Goal: Browse casually: Explore the website without a specific task or goal

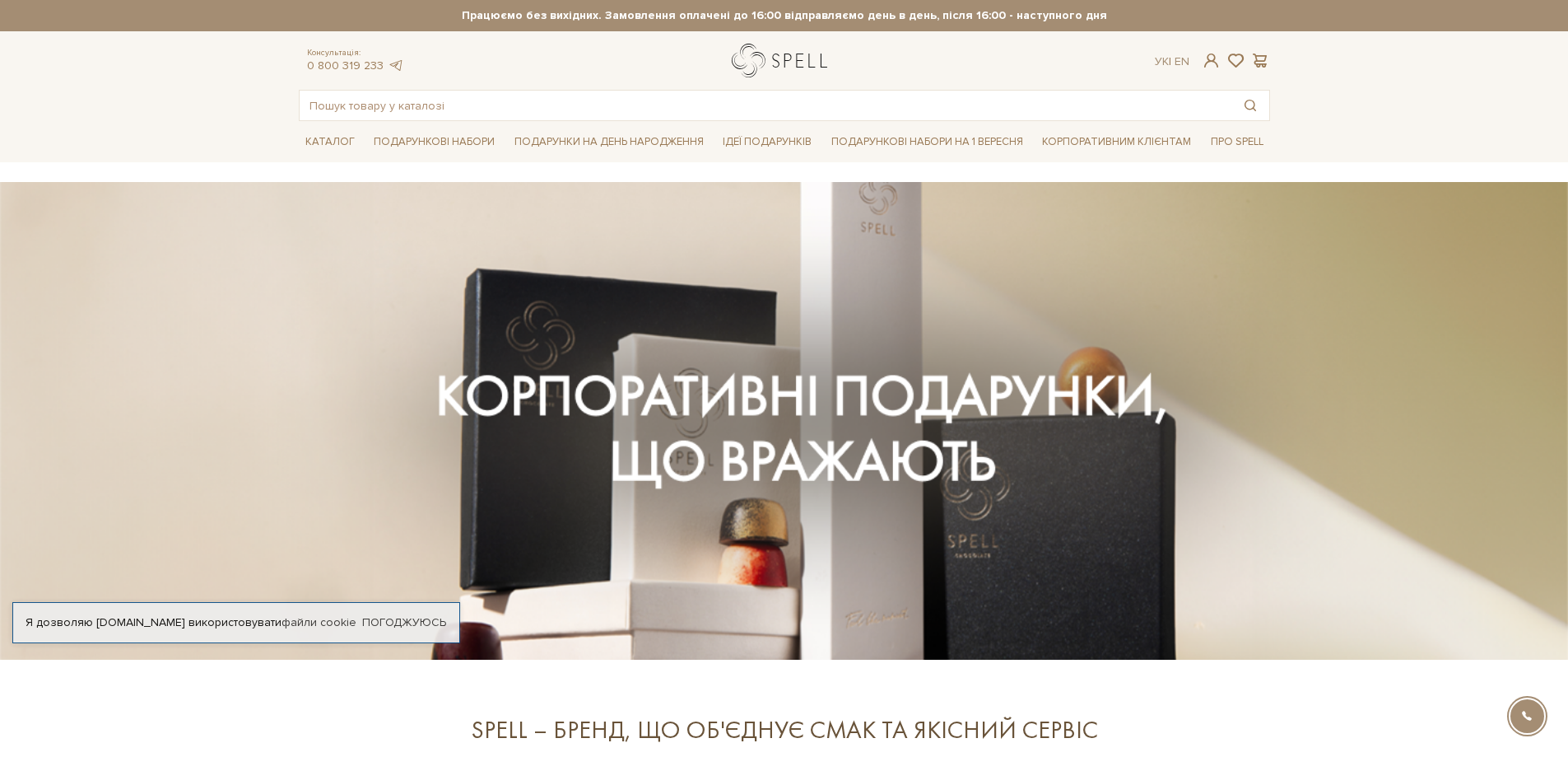
click at [799, 54] on link "logo" at bounding box center [783, 61] width 103 height 34
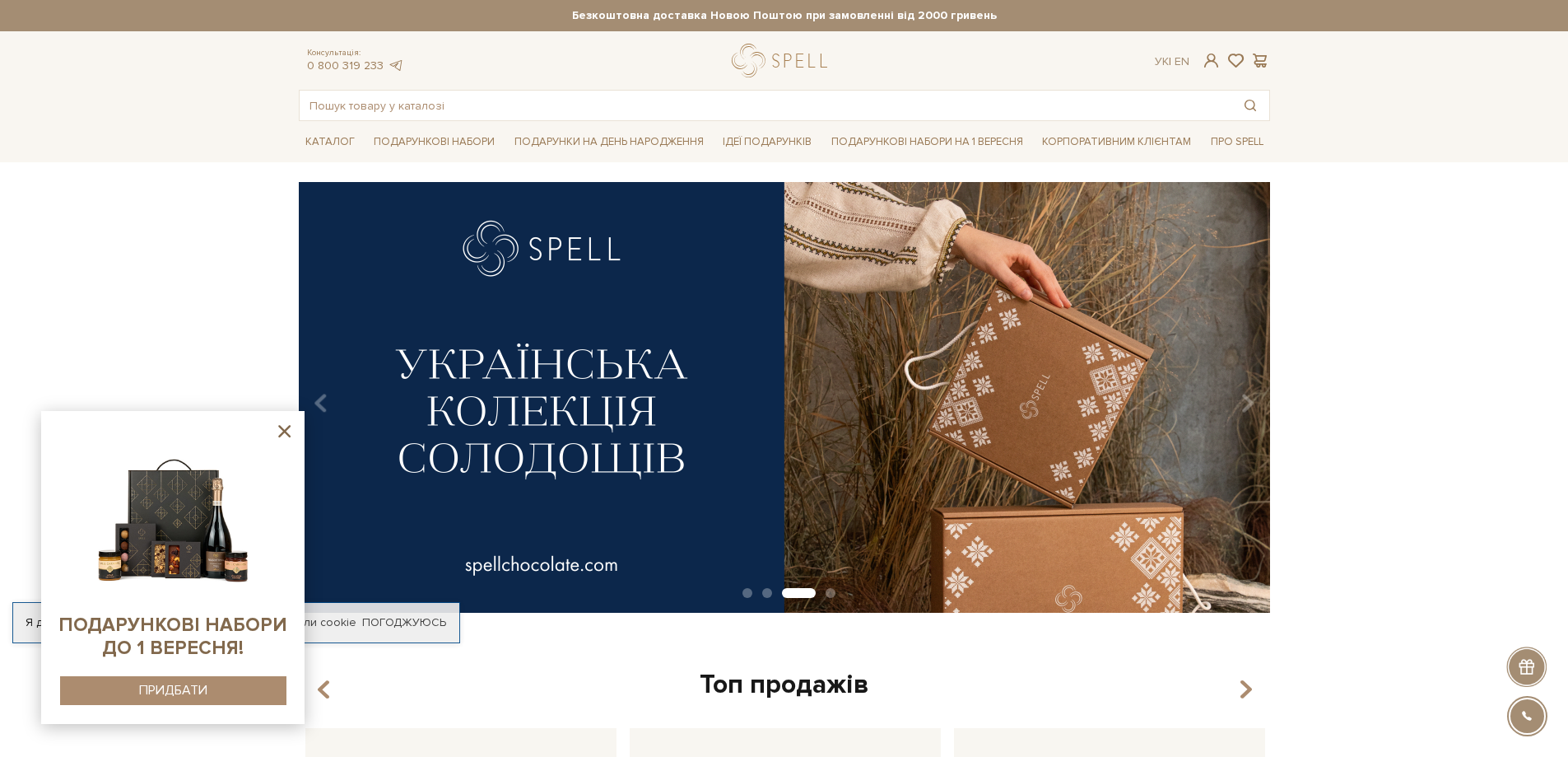
click at [283, 433] on icon at bounding box center [283, 431] width 12 height 12
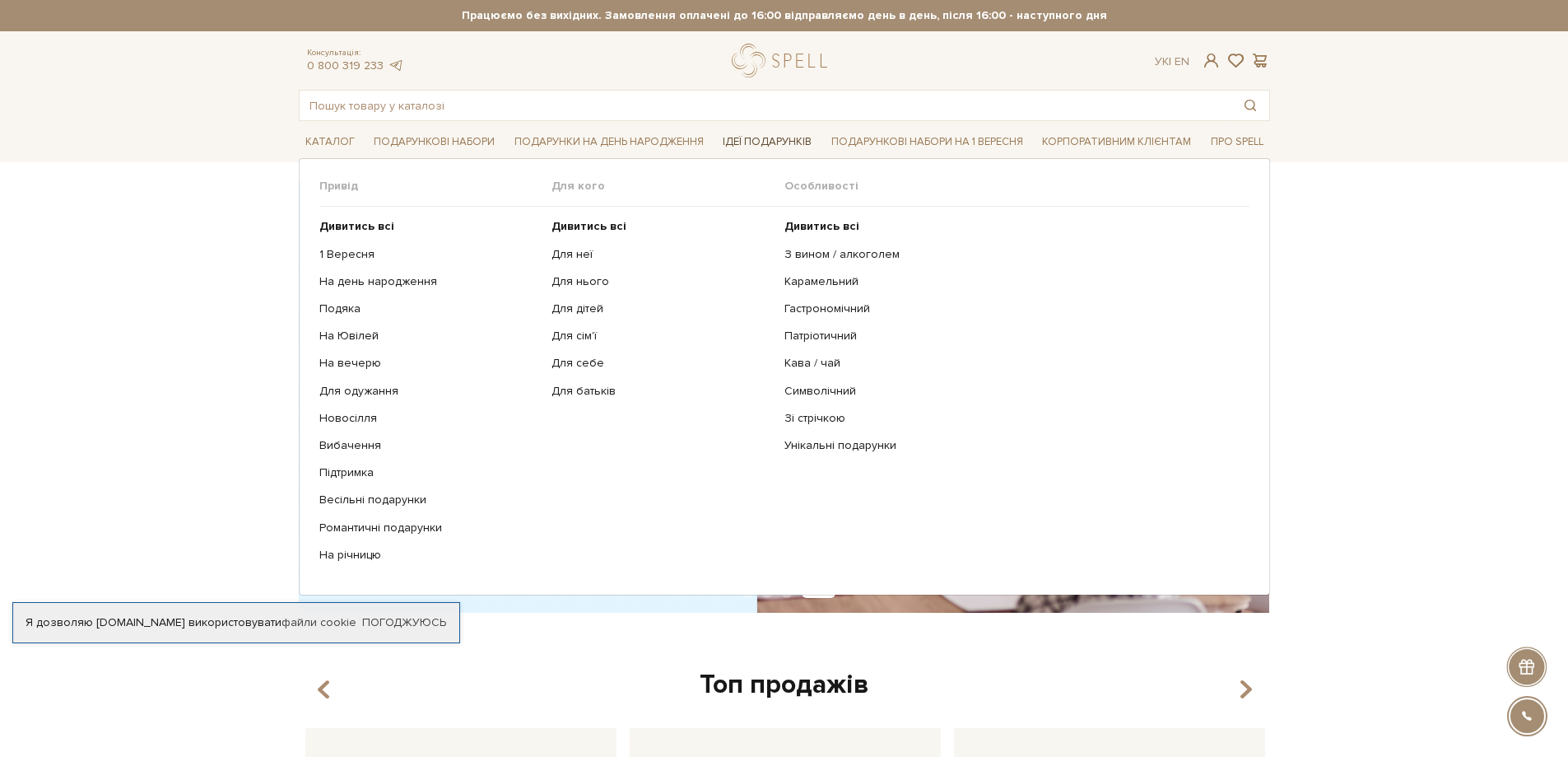
click at [771, 135] on link "Ідеї подарунків" at bounding box center [767, 141] width 102 height 26
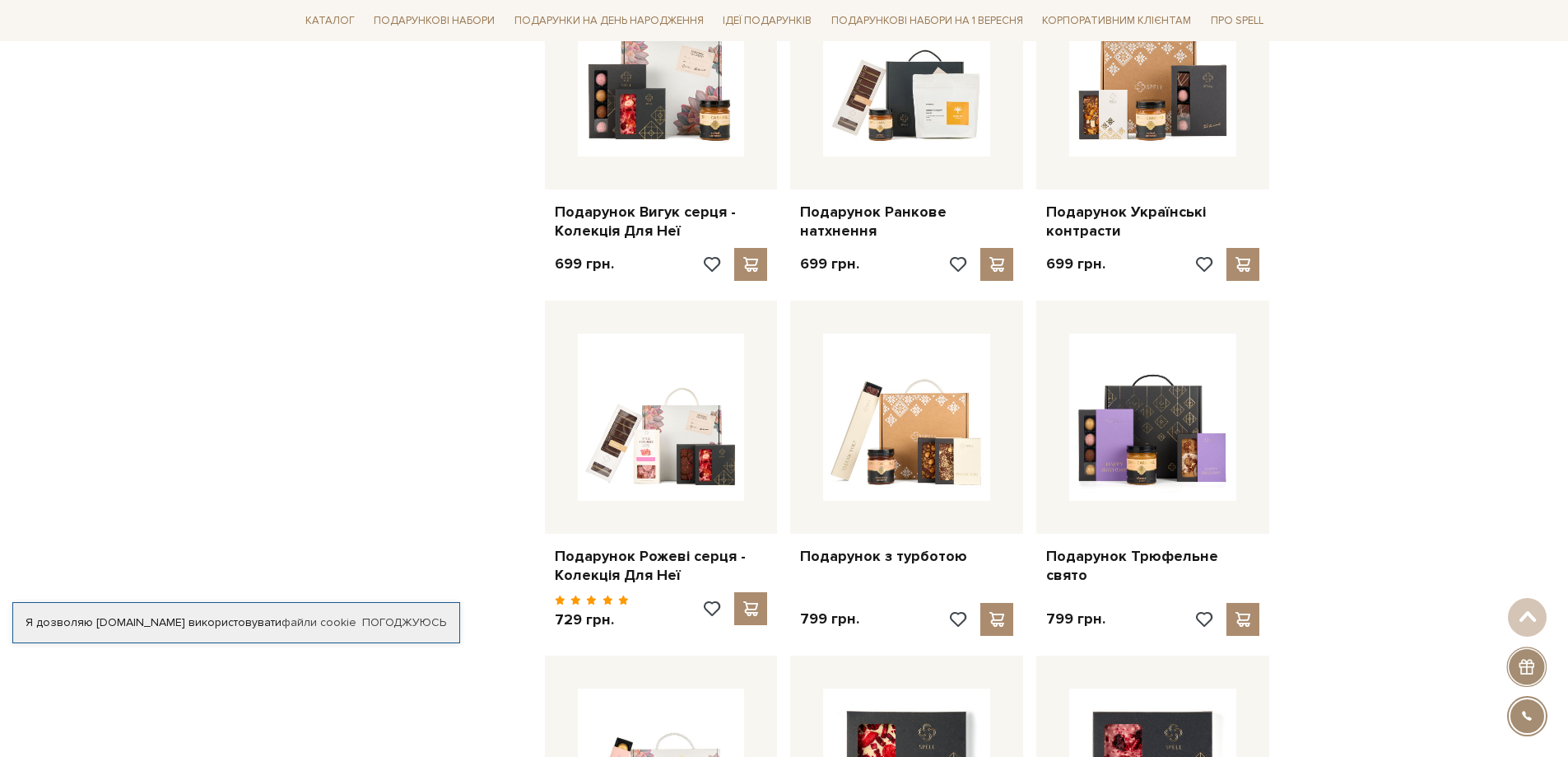
scroll to position [1154, 0]
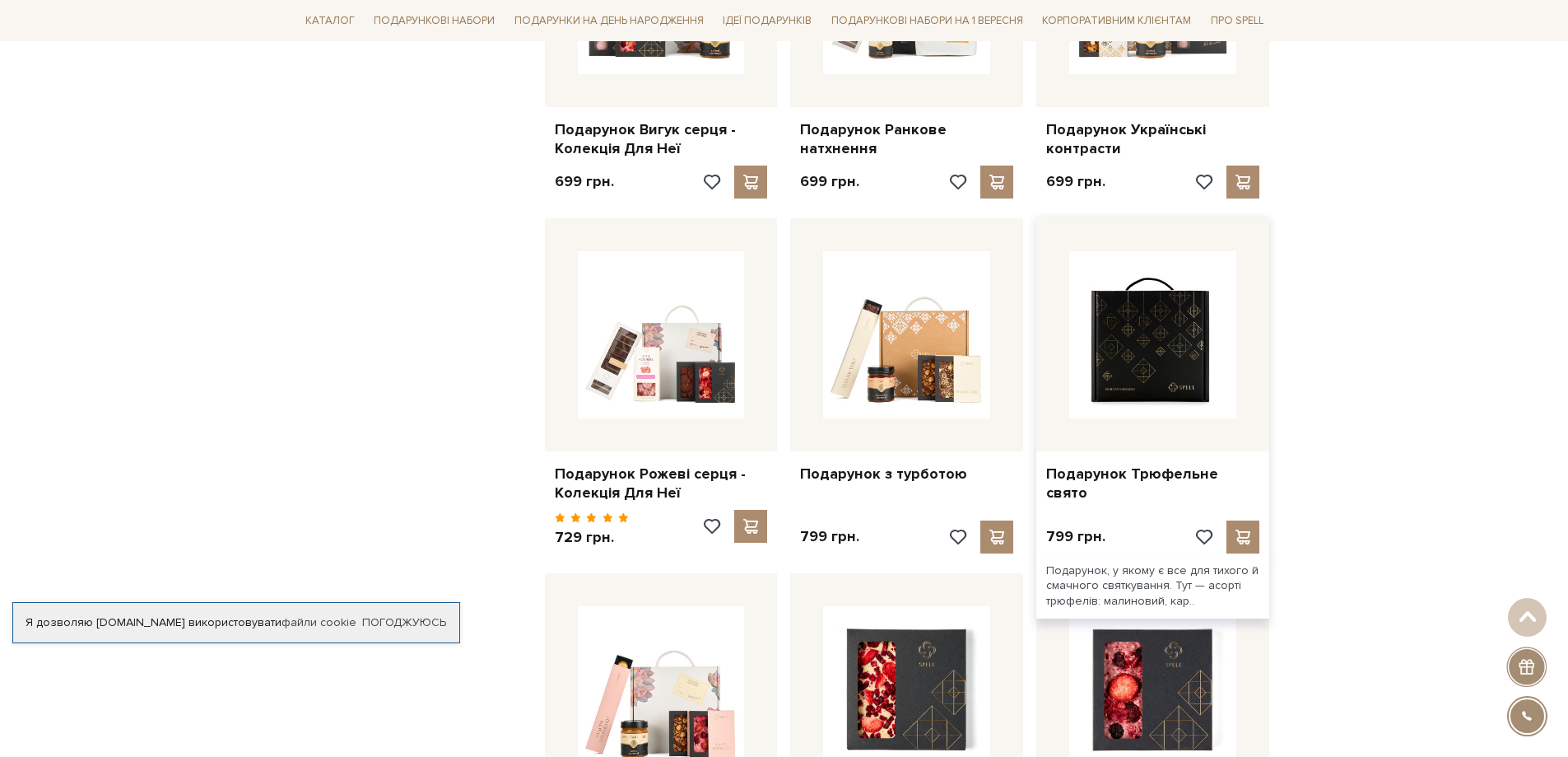
click at [1194, 333] on img at bounding box center [1153, 335] width 167 height 167
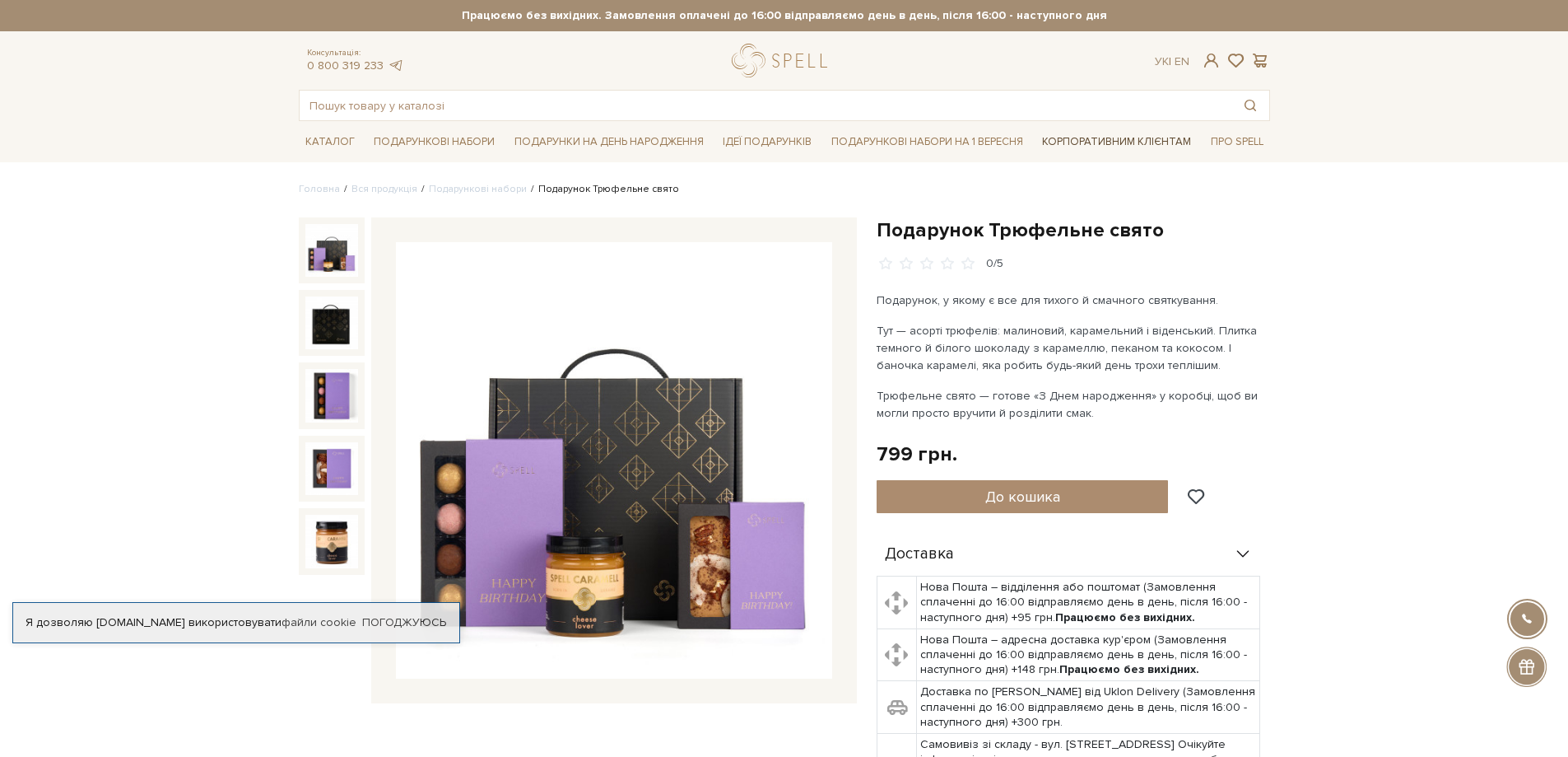
click at [1097, 140] on link "Корпоративним клієнтам" at bounding box center [1116, 142] width 162 height 28
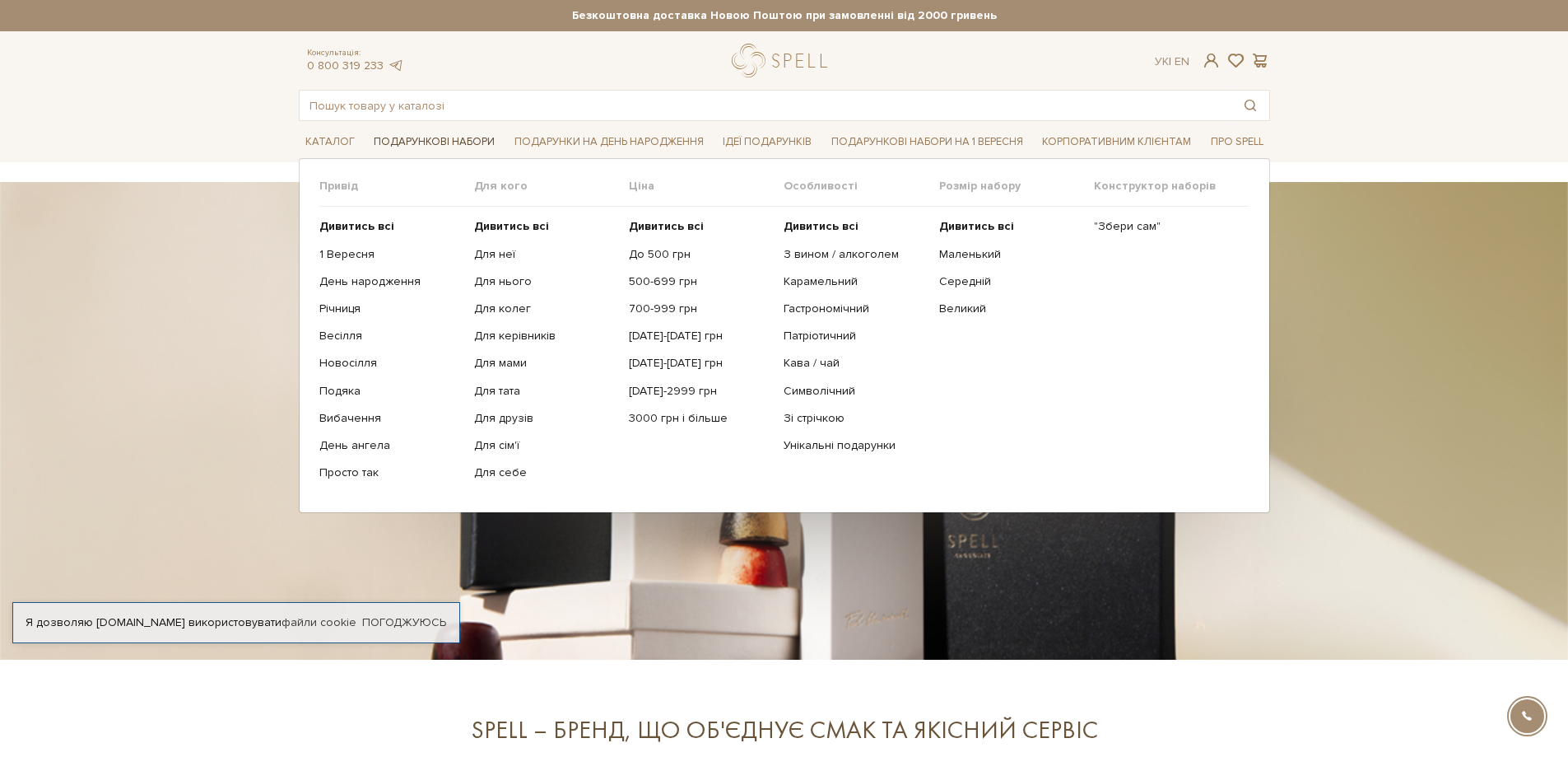
click at [441, 137] on link "Подарункові набори" at bounding box center [434, 141] width 135 height 26
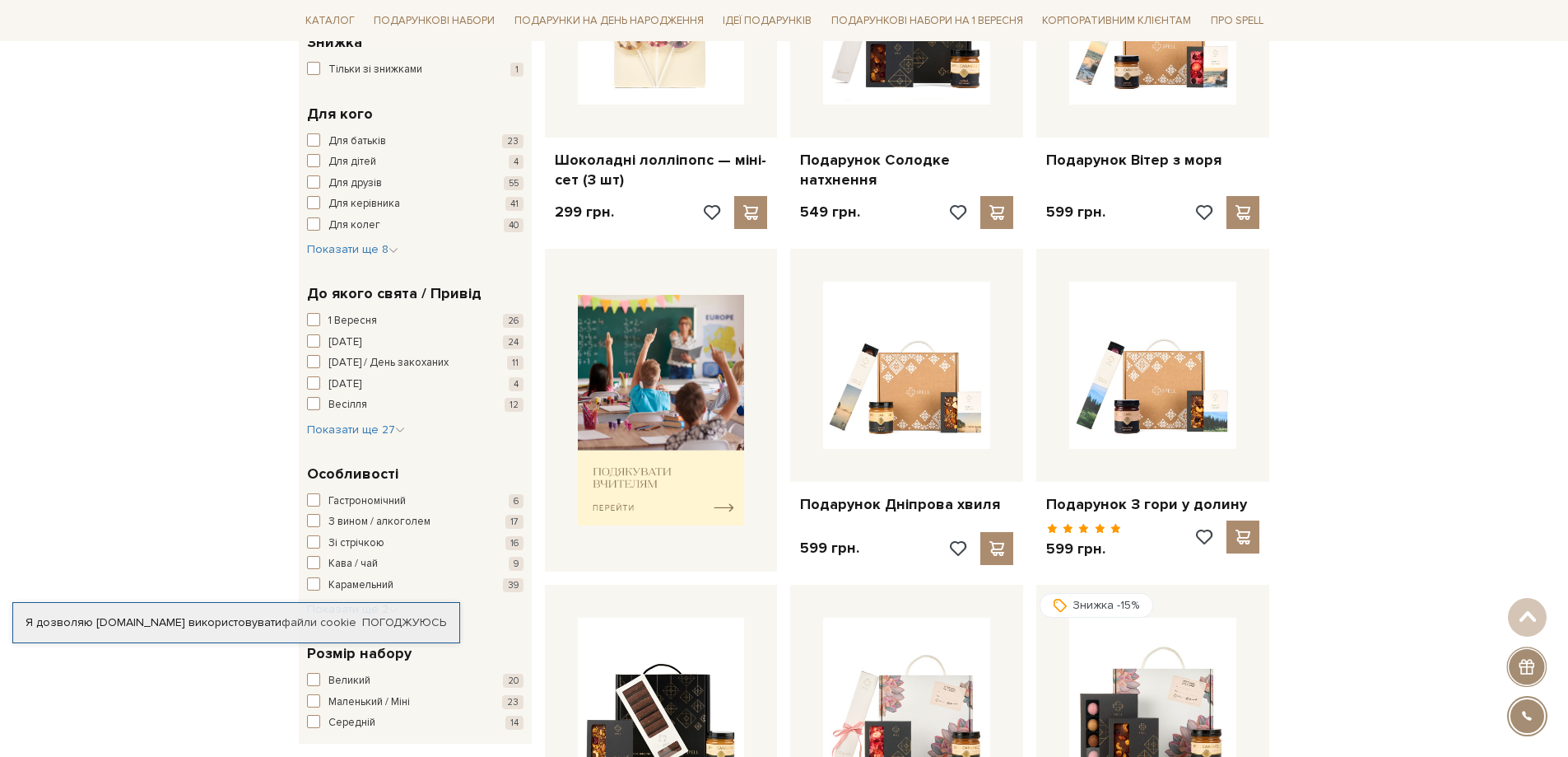
scroll to position [659, 0]
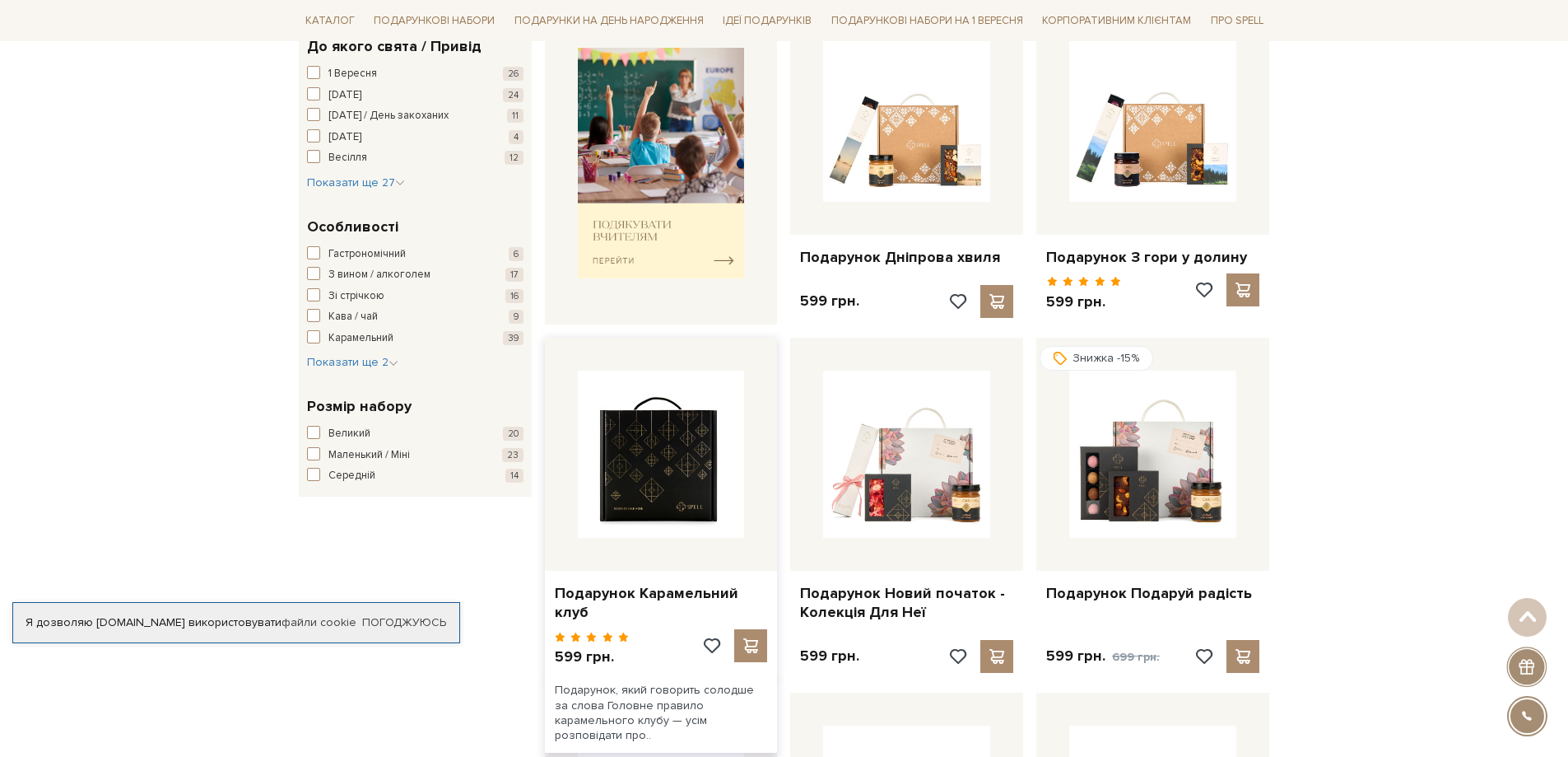
click at [668, 447] on img at bounding box center [662, 454] width 167 height 167
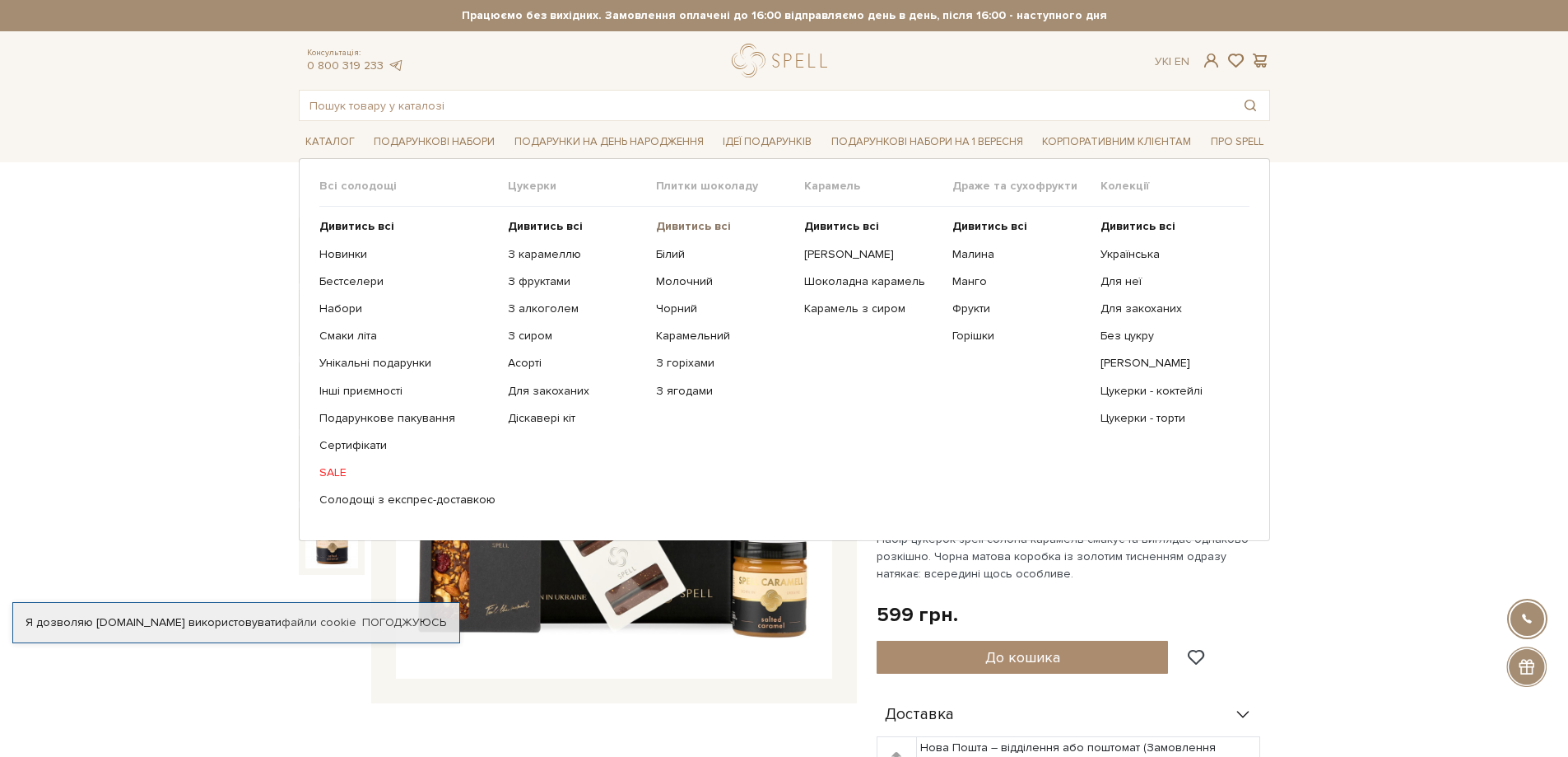
click at [692, 224] on b "Дивитись всі" at bounding box center [693, 226] width 75 height 14
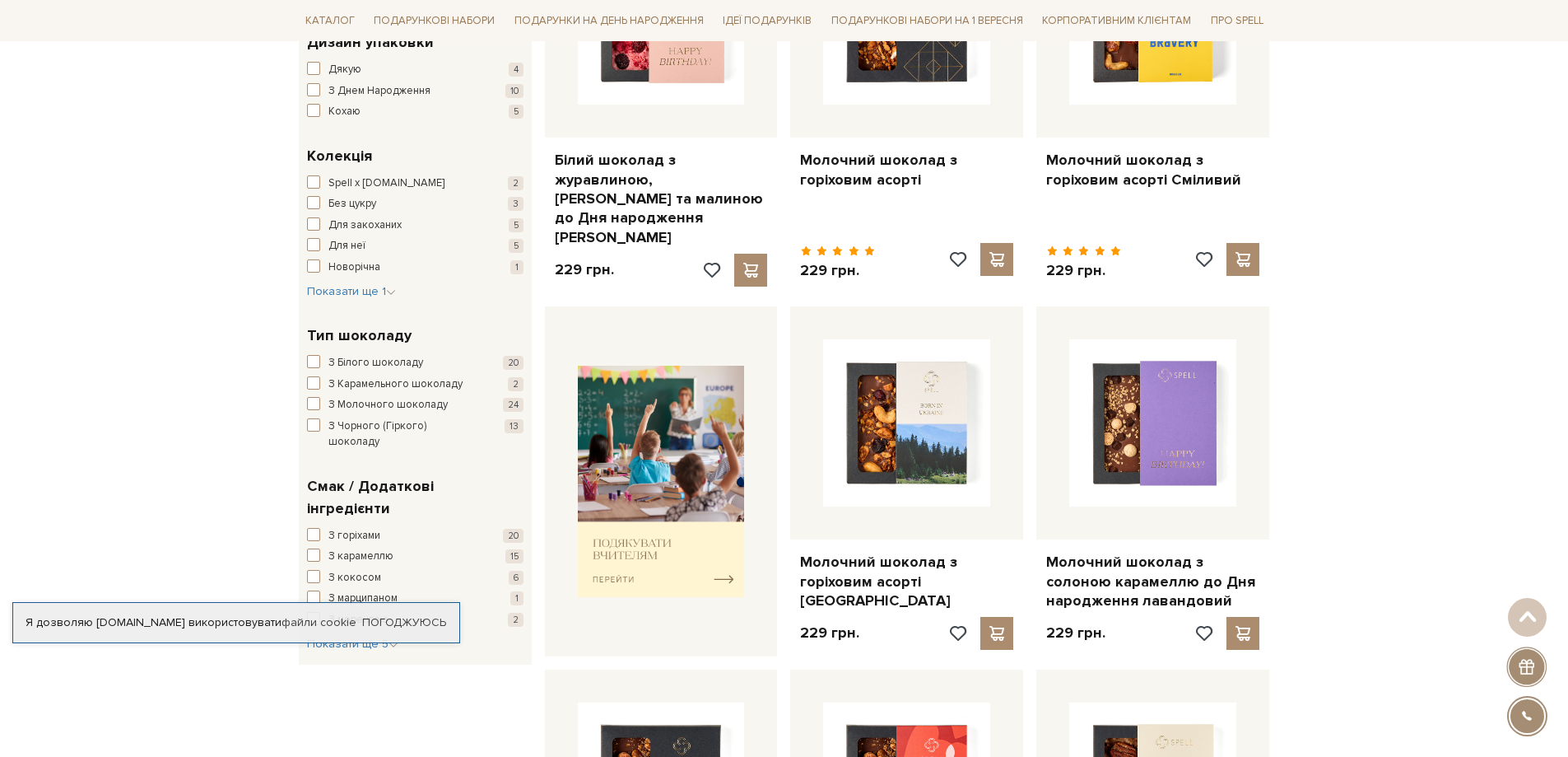
scroll to position [83, 0]
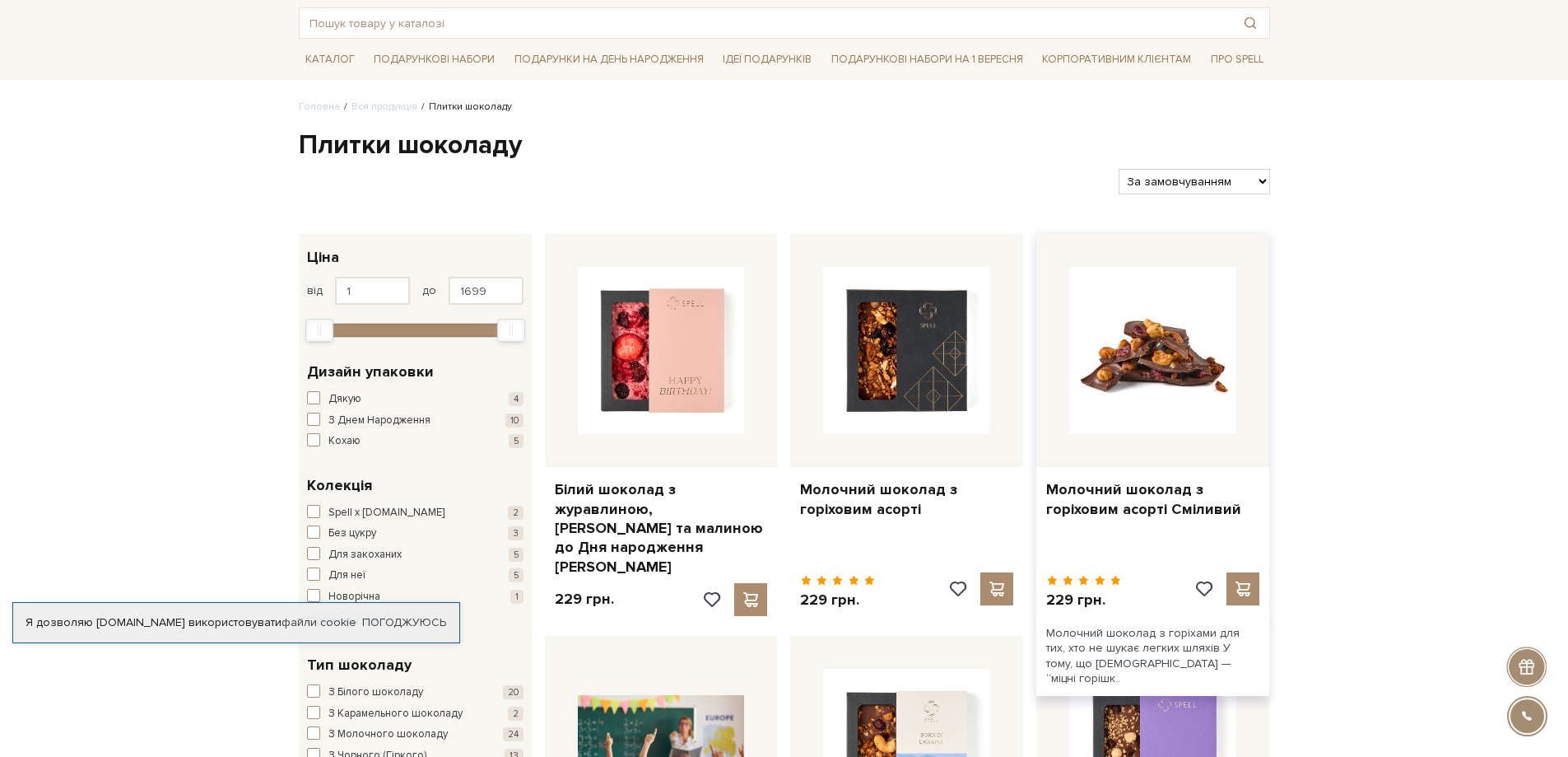
click at [1155, 354] on img at bounding box center [1153, 350] width 167 height 167
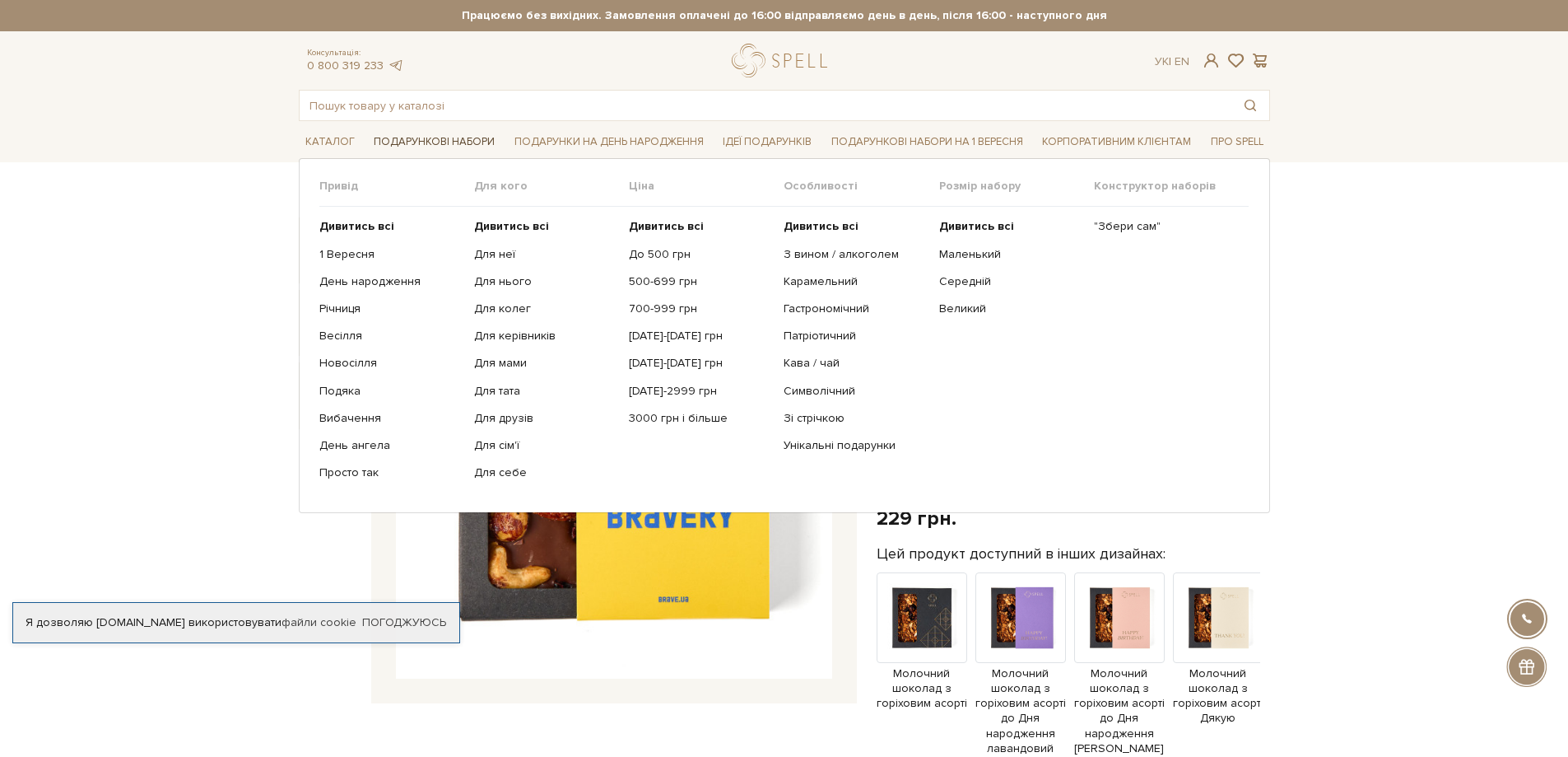
click at [439, 139] on link "Подарункові набори" at bounding box center [434, 141] width 135 height 26
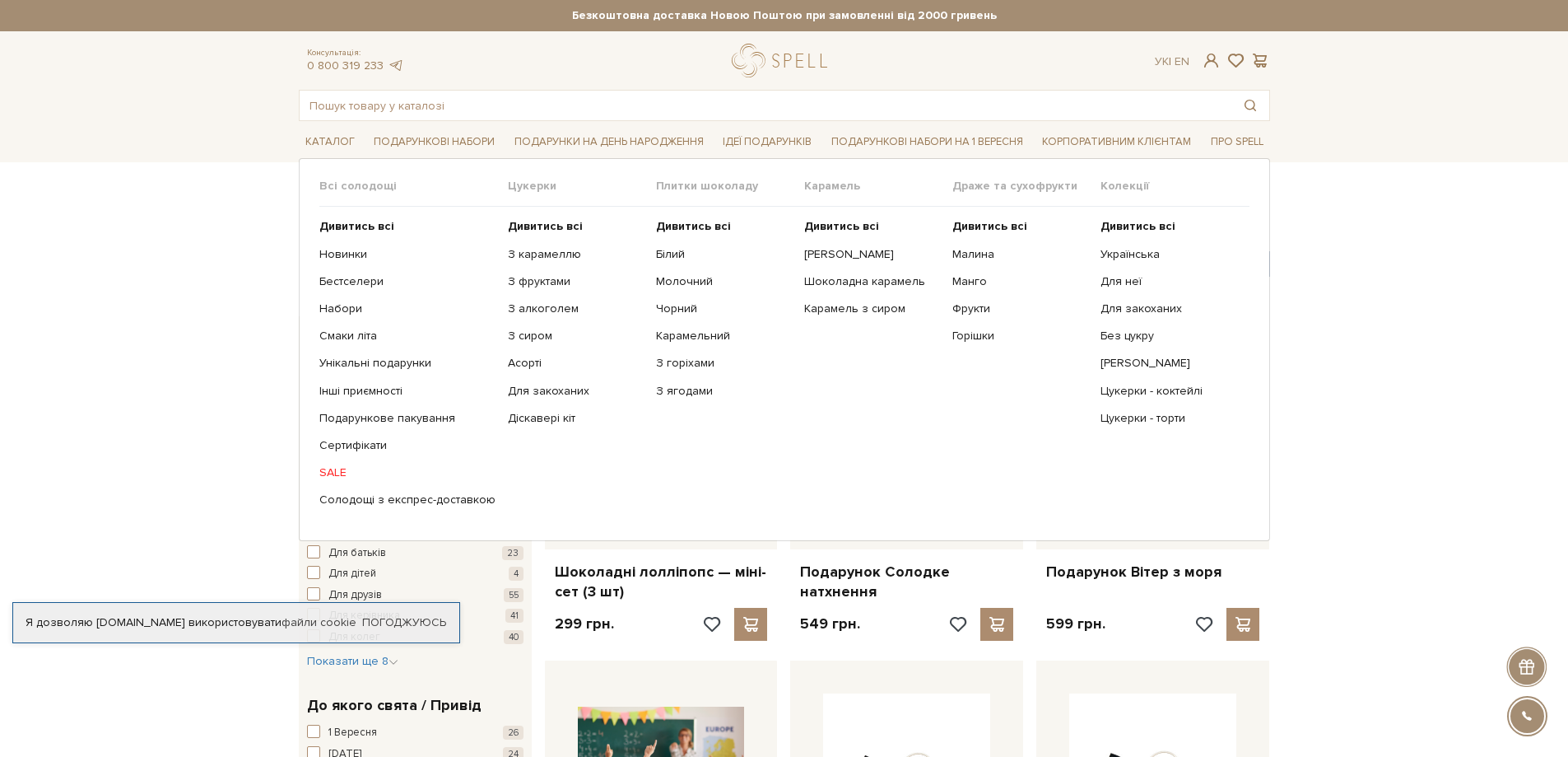
click at [337, 466] on link "SALE" at bounding box center [408, 473] width 176 height 15
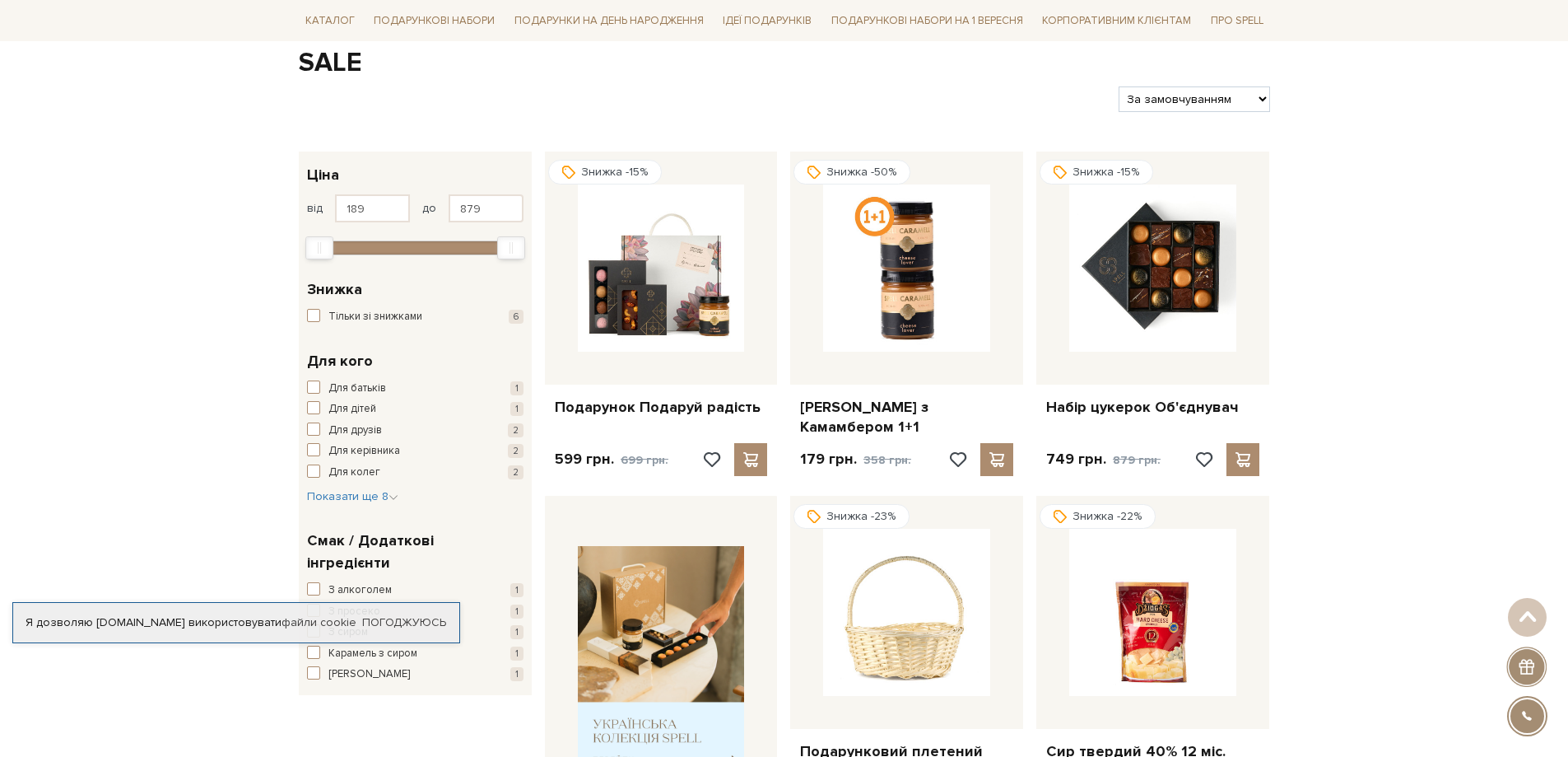
scroll to position [83, 0]
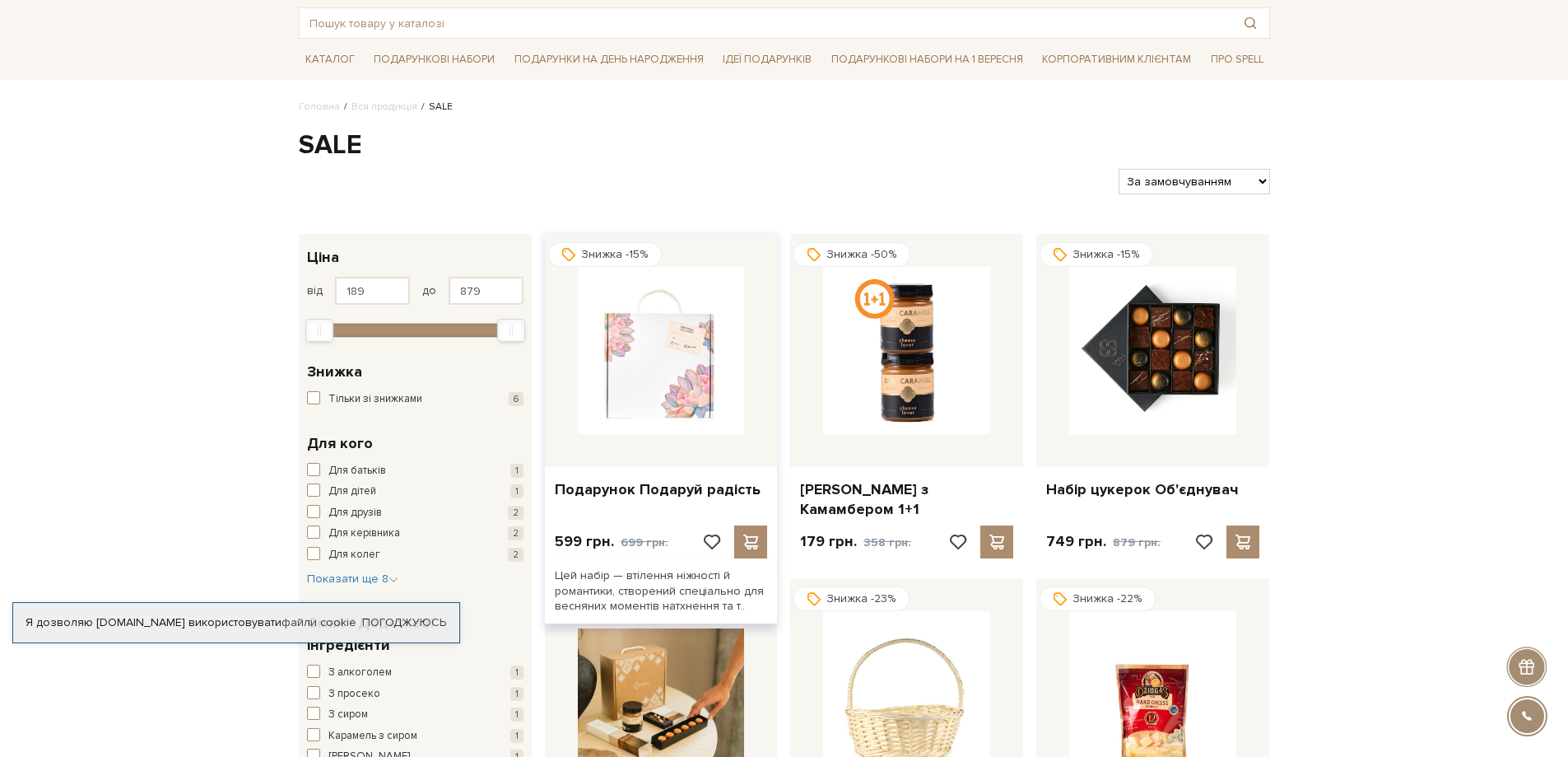
click at [678, 359] on img at bounding box center [662, 350] width 167 height 167
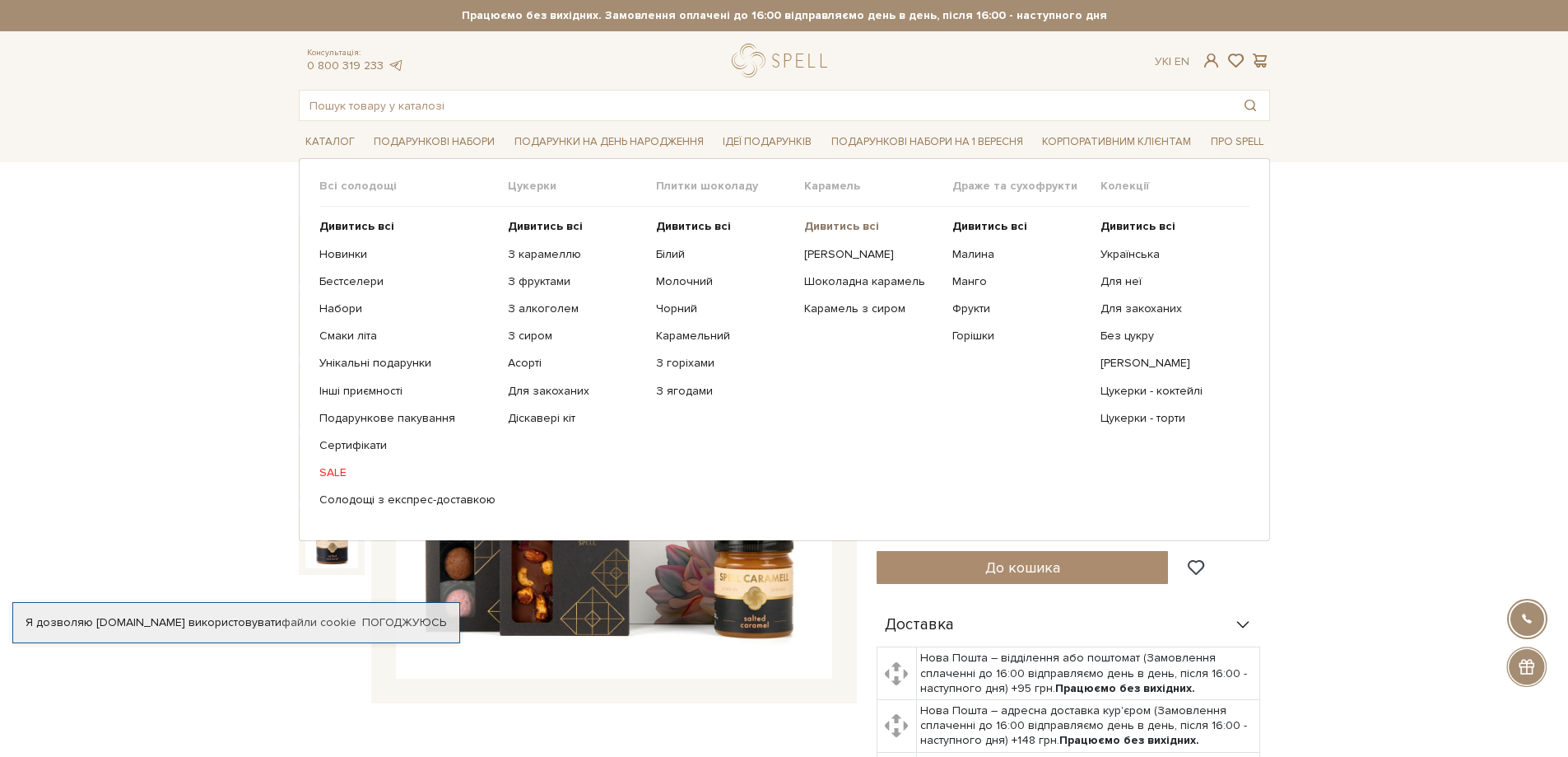
click at [835, 224] on b "Дивитись всі" at bounding box center [841, 226] width 75 height 14
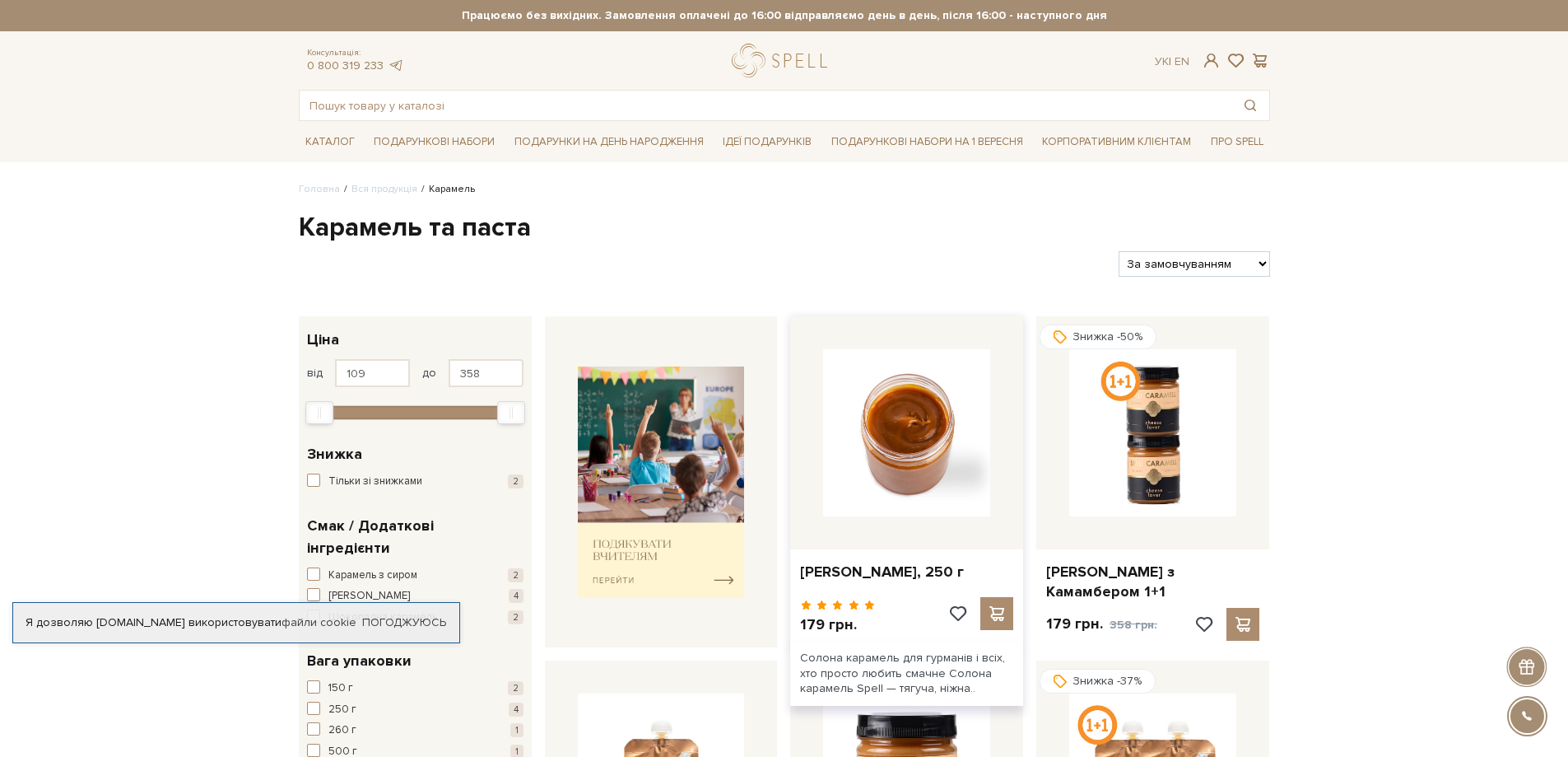
click at [939, 416] on img at bounding box center [906, 433] width 167 height 167
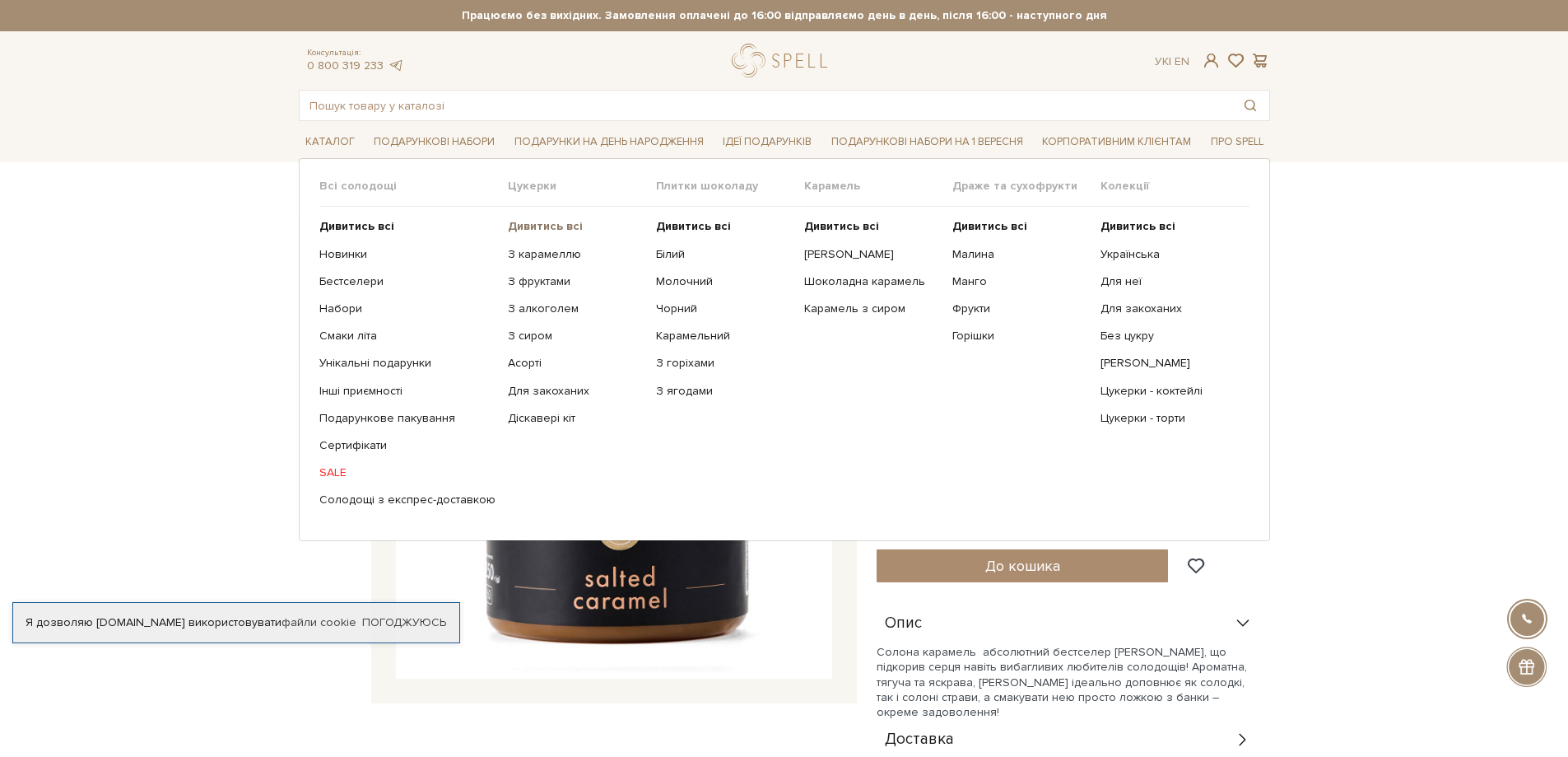
click at [528, 224] on b "Дивитись всі" at bounding box center [545, 226] width 75 height 14
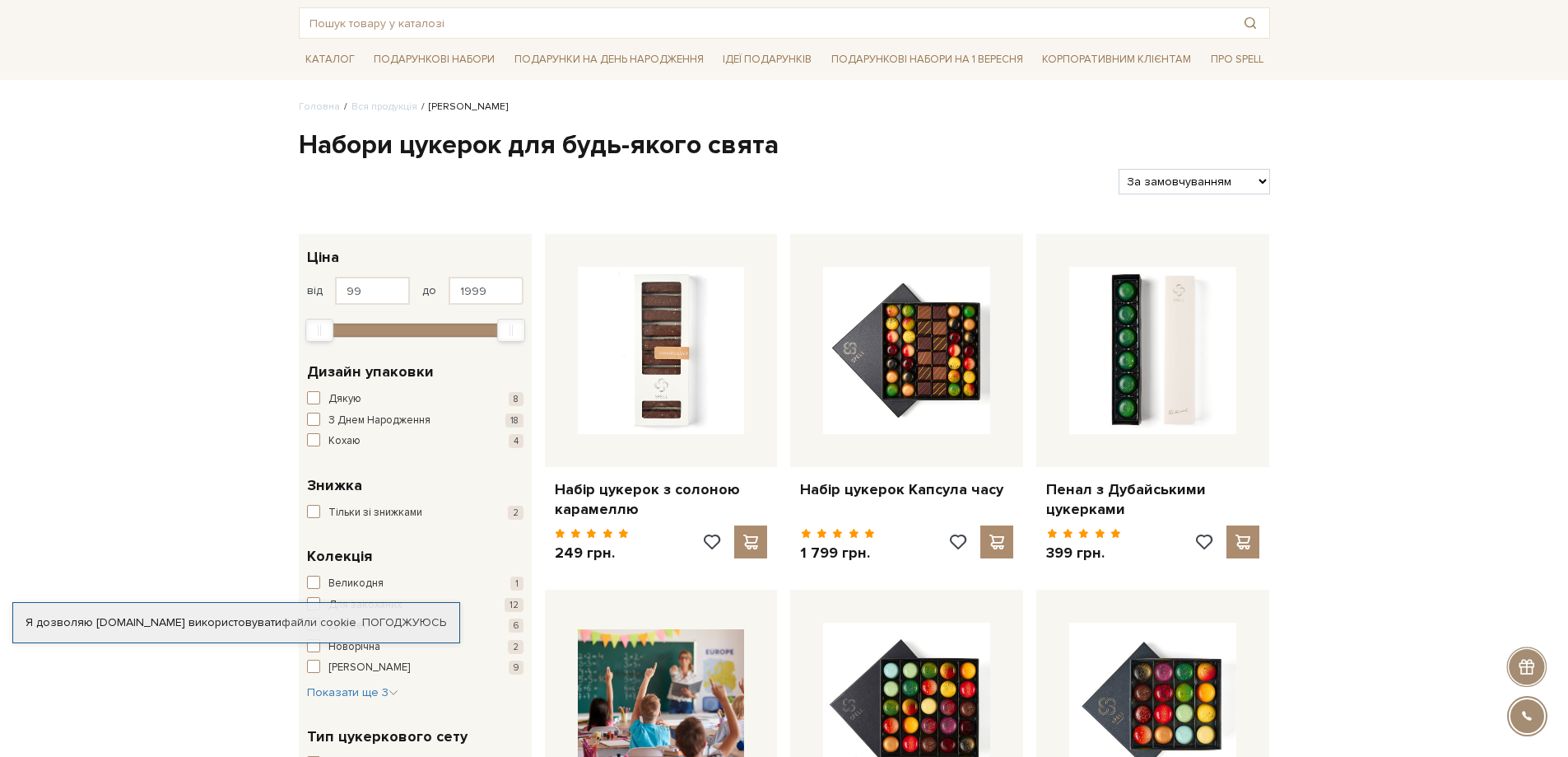
scroll to position [165, 0]
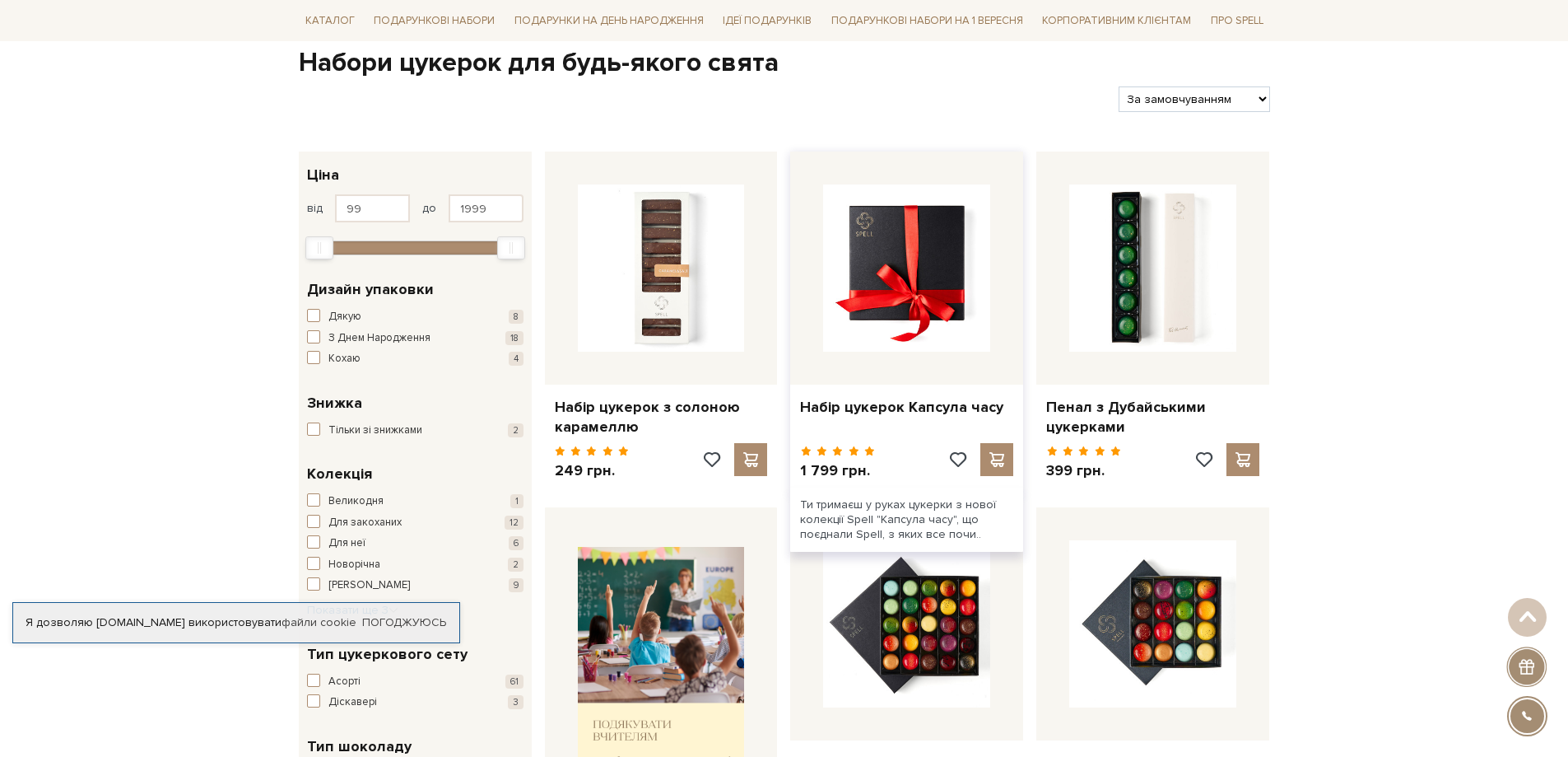
click at [941, 261] on img at bounding box center [906, 268] width 167 height 167
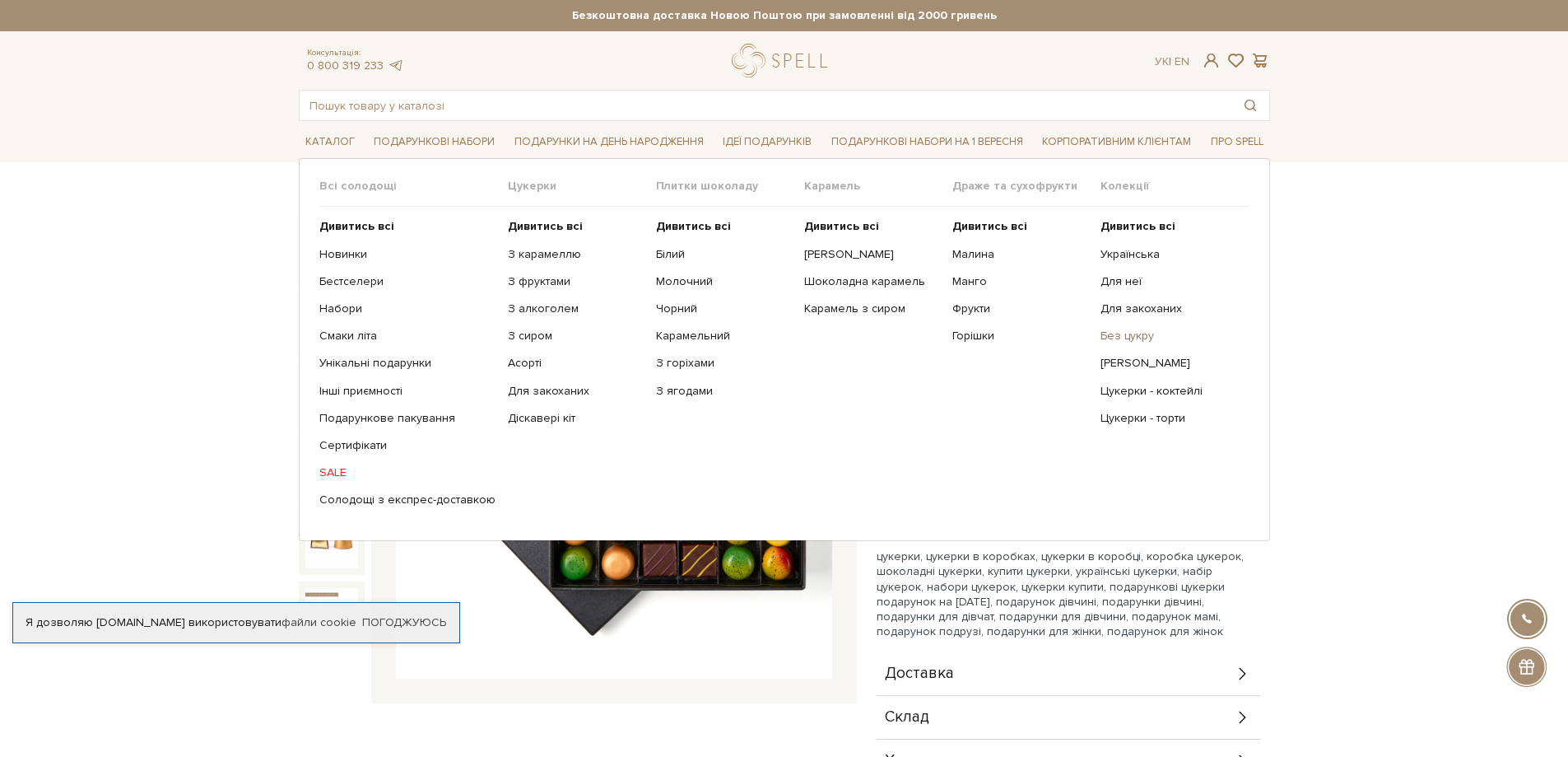
click at [1121, 334] on link "Без цукру" at bounding box center [1168, 336] width 136 height 15
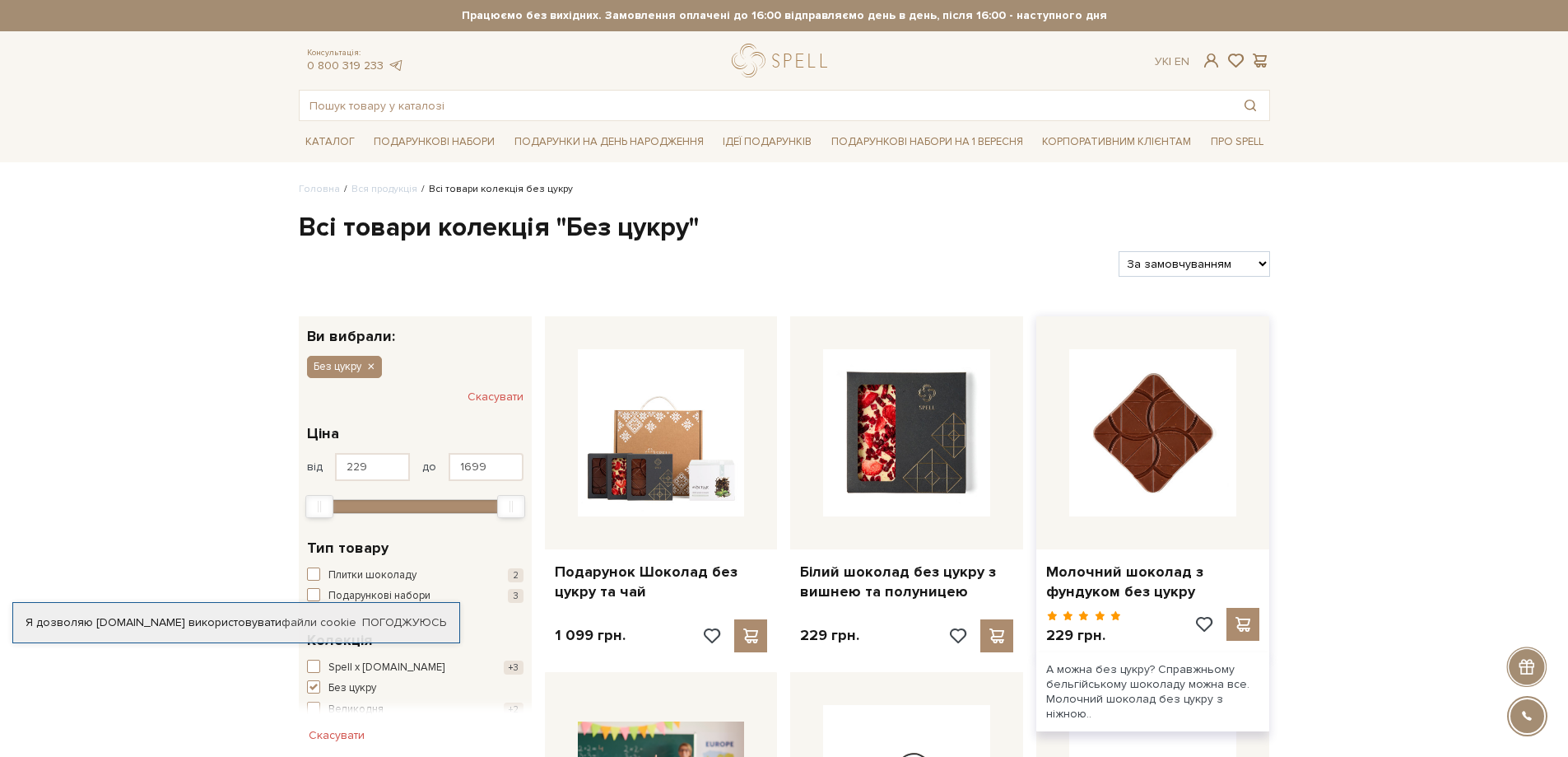
scroll to position [165, 0]
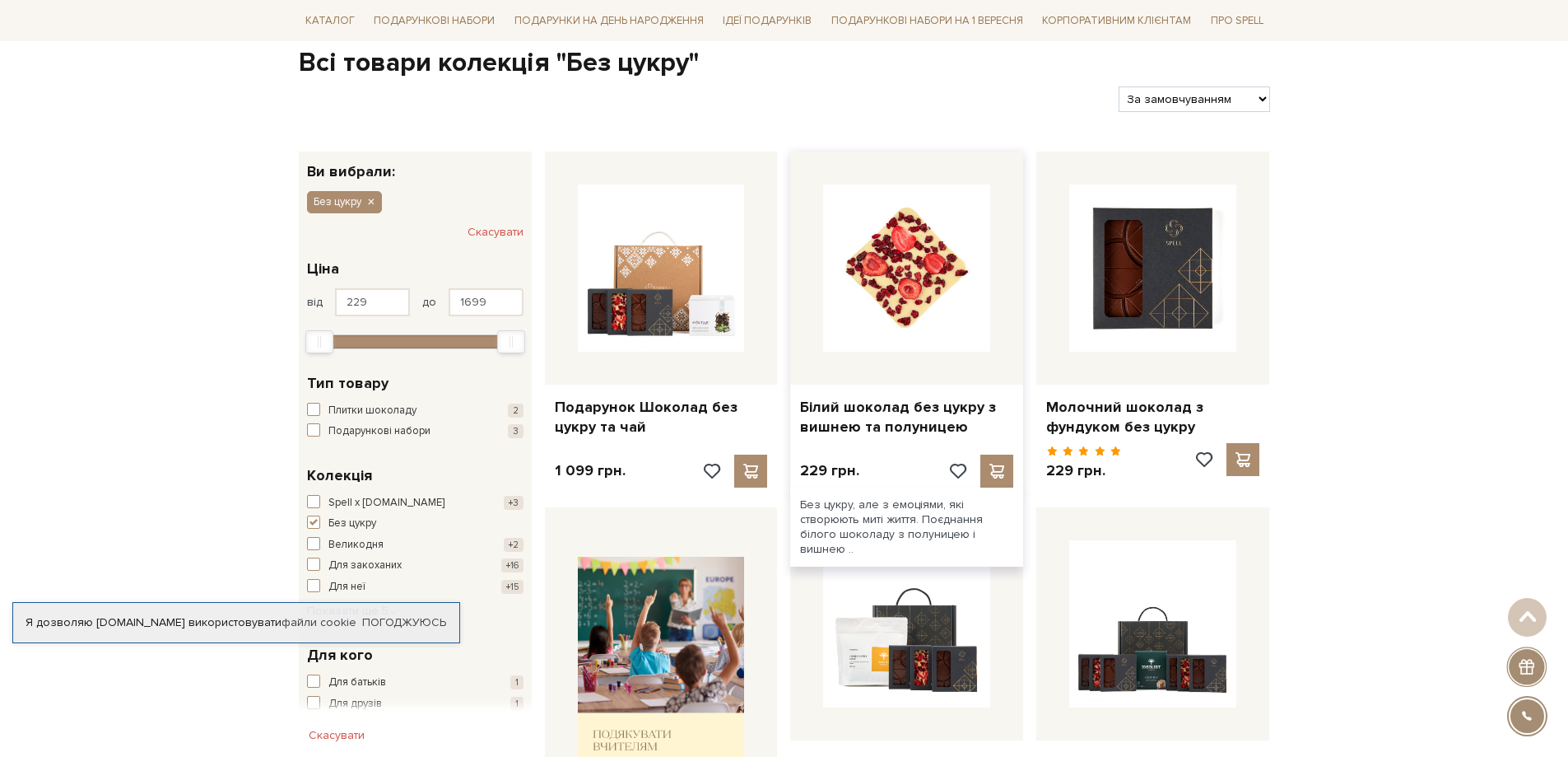
click at [910, 288] on img at bounding box center [906, 268] width 167 height 167
